Goal: Information Seeking & Learning: Check status

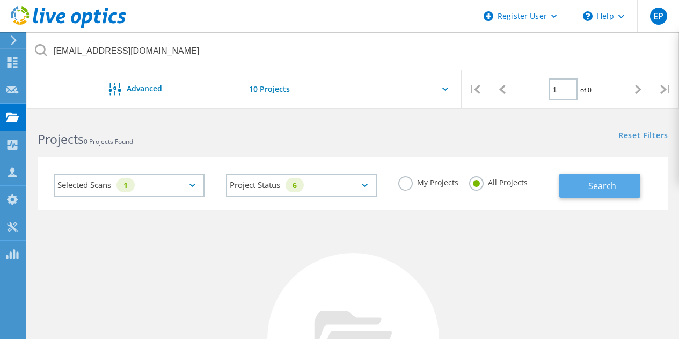
type input "pcooke@fannincountyga.org"
click at [620, 175] on button "Search" at bounding box center [599, 185] width 81 height 24
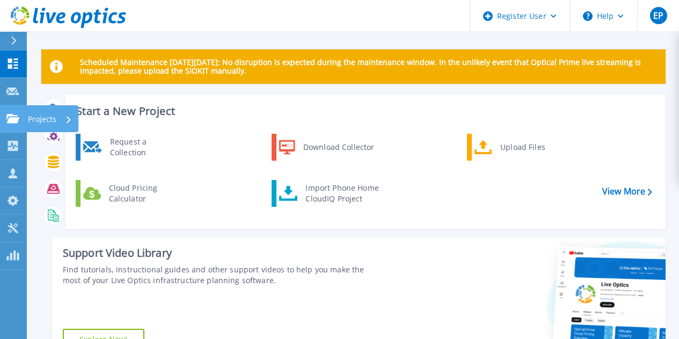
click at [11, 123] on icon at bounding box center [12, 118] width 13 height 9
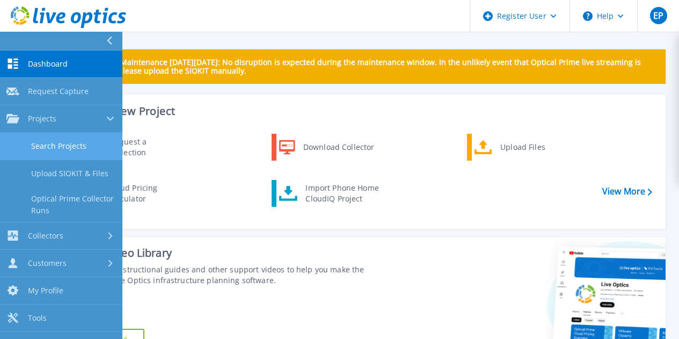
click at [46, 146] on link "Search Projects" at bounding box center [61, 146] width 122 height 27
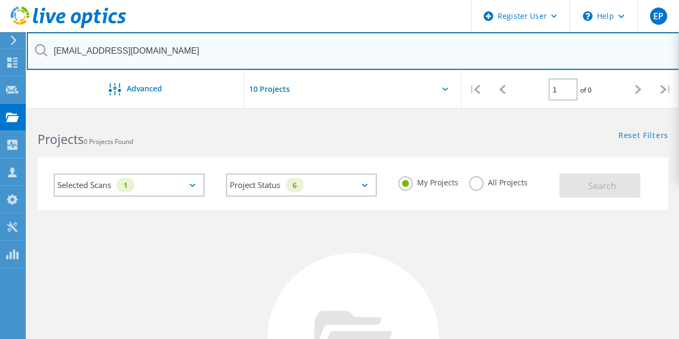
click at [194, 49] on input "[EMAIL_ADDRESS][DOMAIN_NAME]" at bounding box center [353, 51] width 652 height 38
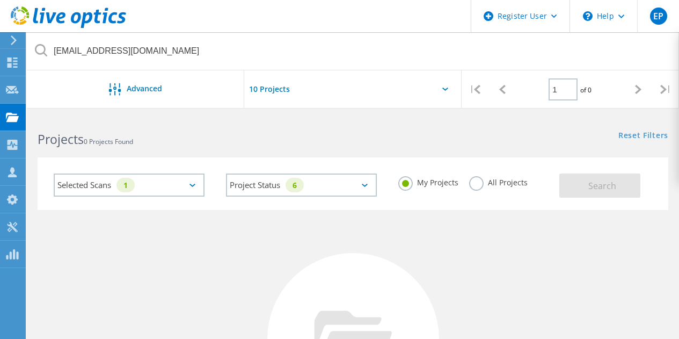
click at [601, 171] on div "Search" at bounding box center [610, 180] width 103 height 35
click at [522, 185] on label "All Projects" at bounding box center [498, 181] width 58 height 10
click at [0, 0] on input "All Projects" at bounding box center [0, 0] width 0 height 0
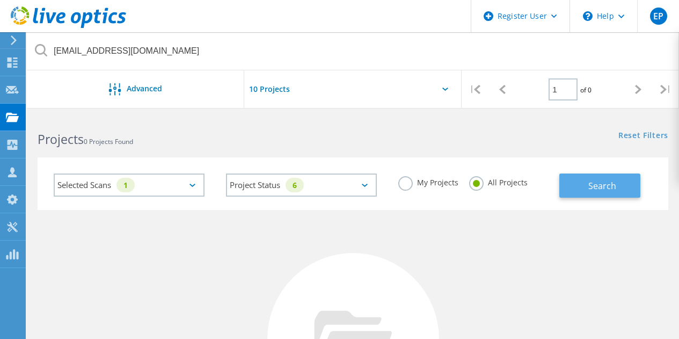
click at [579, 186] on button "Search" at bounding box center [599, 185] width 81 height 24
click at [169, 193] on div "Selected Scans 1" at bounding box center [129, 184] width 151 height 23
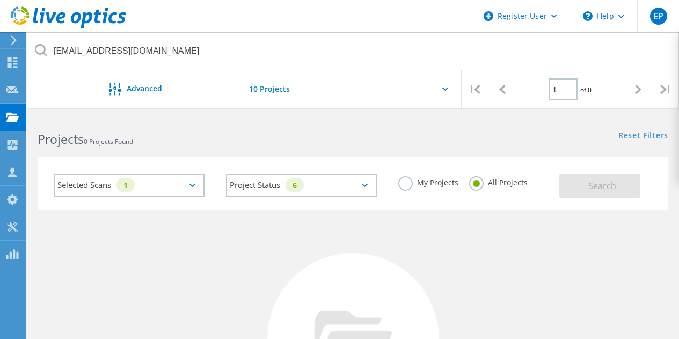
click at [431, 178] on label "My Projects" at bounding box center [428, 181] width 60 height 10
click at [0, 0] on input "My Projects" at bounding box center [0, 0] width 0 height 0
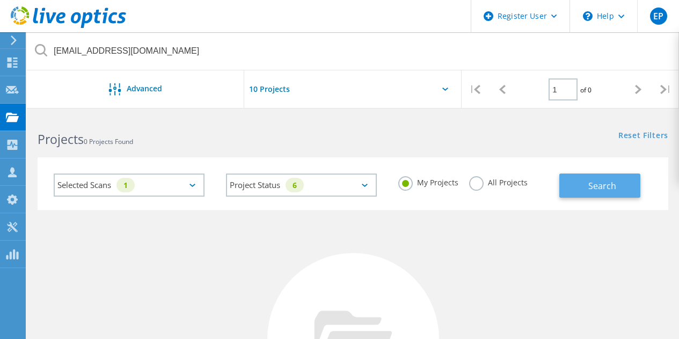
click at [591, 196] on button "Search" at bounding box center [599, 185] width 81 height 24
click at [96, 25] on icon at bounding box center [68, 17] width 115 height 22
